Goal: Check status: Check status

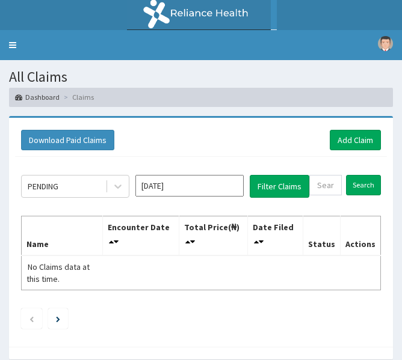
scroll to position [51, 0]
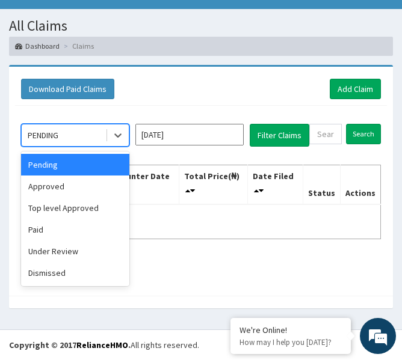
click at [106, 137] on div at bounding box center [116, 136] width 23 height 22
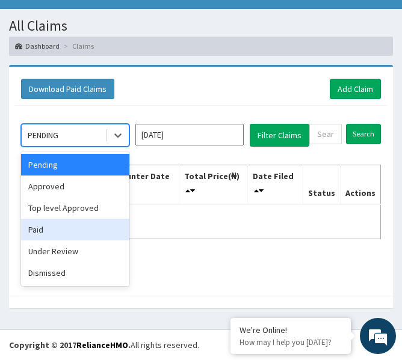
click at [78, 225] on div "Paid" at bounding box center [75, 230] width 108 height 22
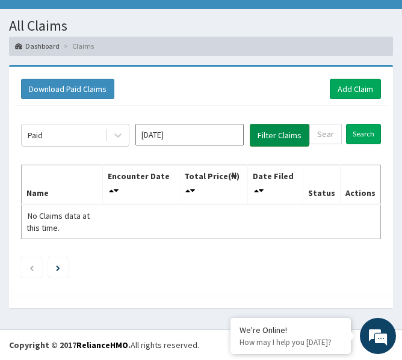
click at [289, 138] on button "Filter Claims" at bounding box center [280, 135] width 60 height 23
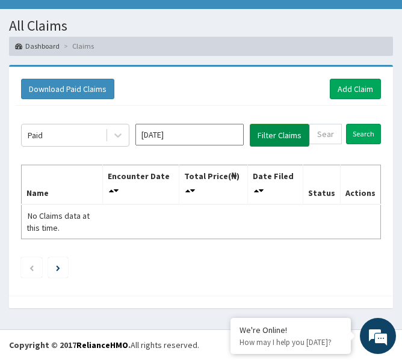
click at [289, 138] on button "Filter Claims" at bounding box center [280, 135] width 60 height 23
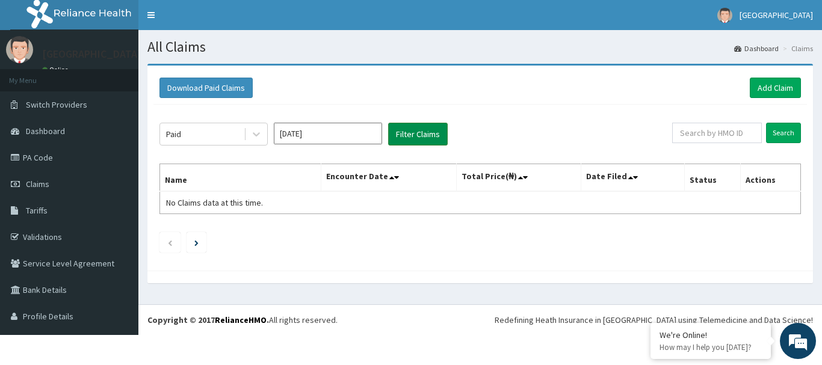
click at [404, 134] on button "Filter Claims" at bounding box center [418, 134] width 60 height 23
click at [410, 136] on button "Filter Claims" at bounding box center [418, 134] width 60 height 23
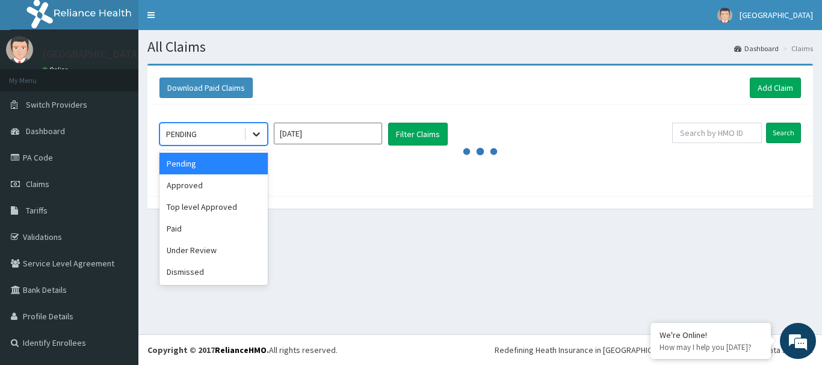
click at [256, 138] on icon at bounding box center [256, 134] width 12 height 12
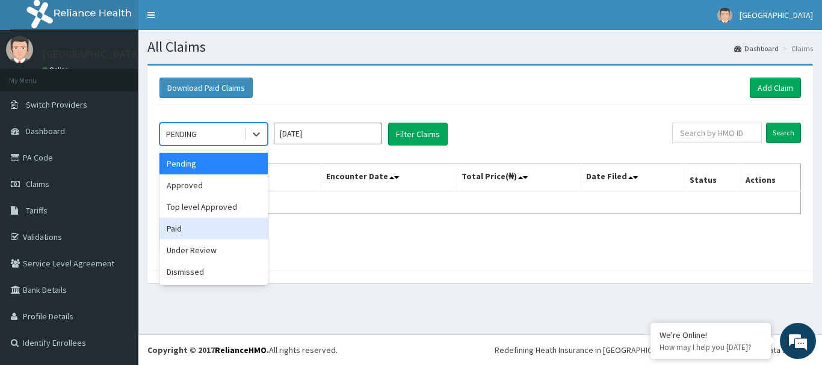
click at [183, 226] on div "Paid" at bounding box center [213, 229] width 108 height 22
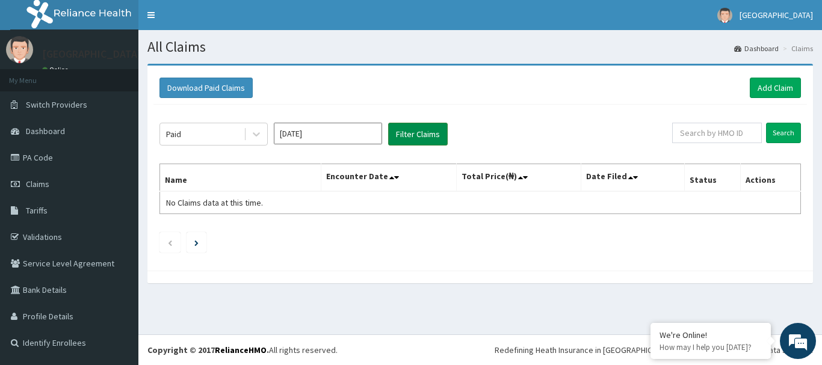
click at [409, 129] on button "Filter Claims" at bounding box center [418, 134] width 60 height 23
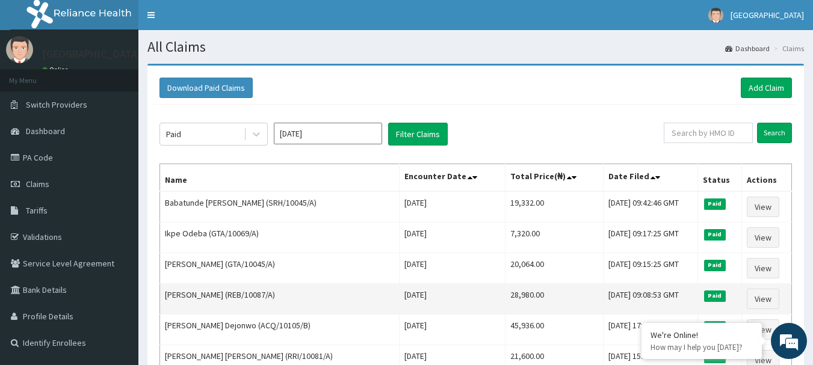
click at [289, 292] on td "[PERSON_NAME] (REB/10087/A)" at bounding box center [279, 299] width 239 height 31
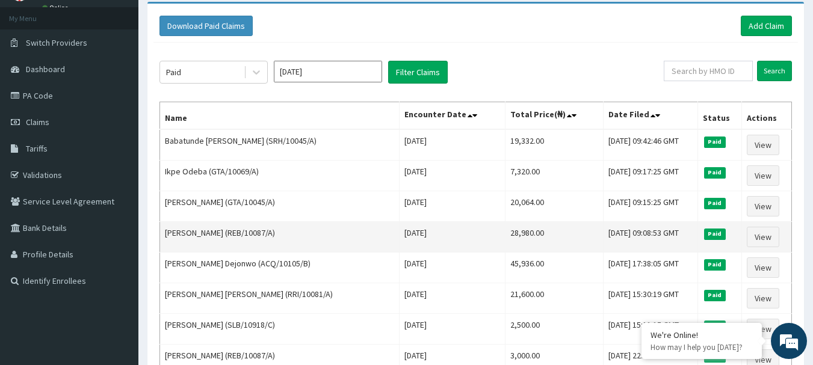
scroll to position [63, 0]
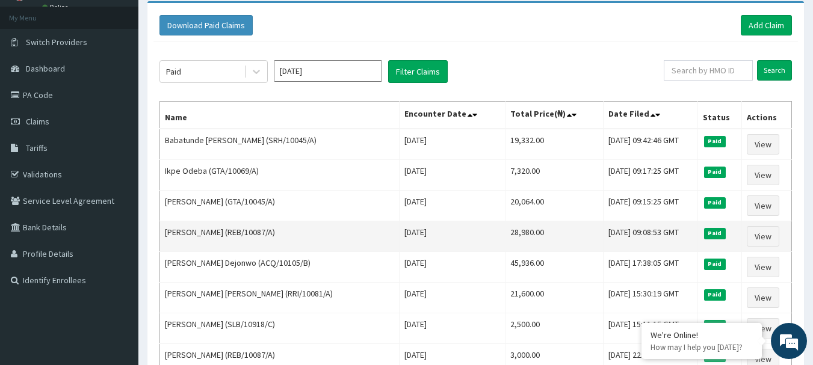
click at [289, 292] on td "[PERSON_NAME] [PERSON_NAME] (RRI/10081/A)" at bounding box center [279, 298] width 239 height 31
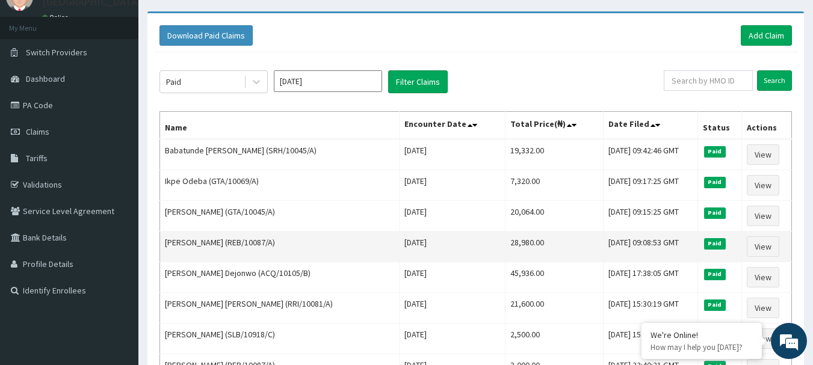
scroll to position [51, 0]
